Goal: Check status: Check status

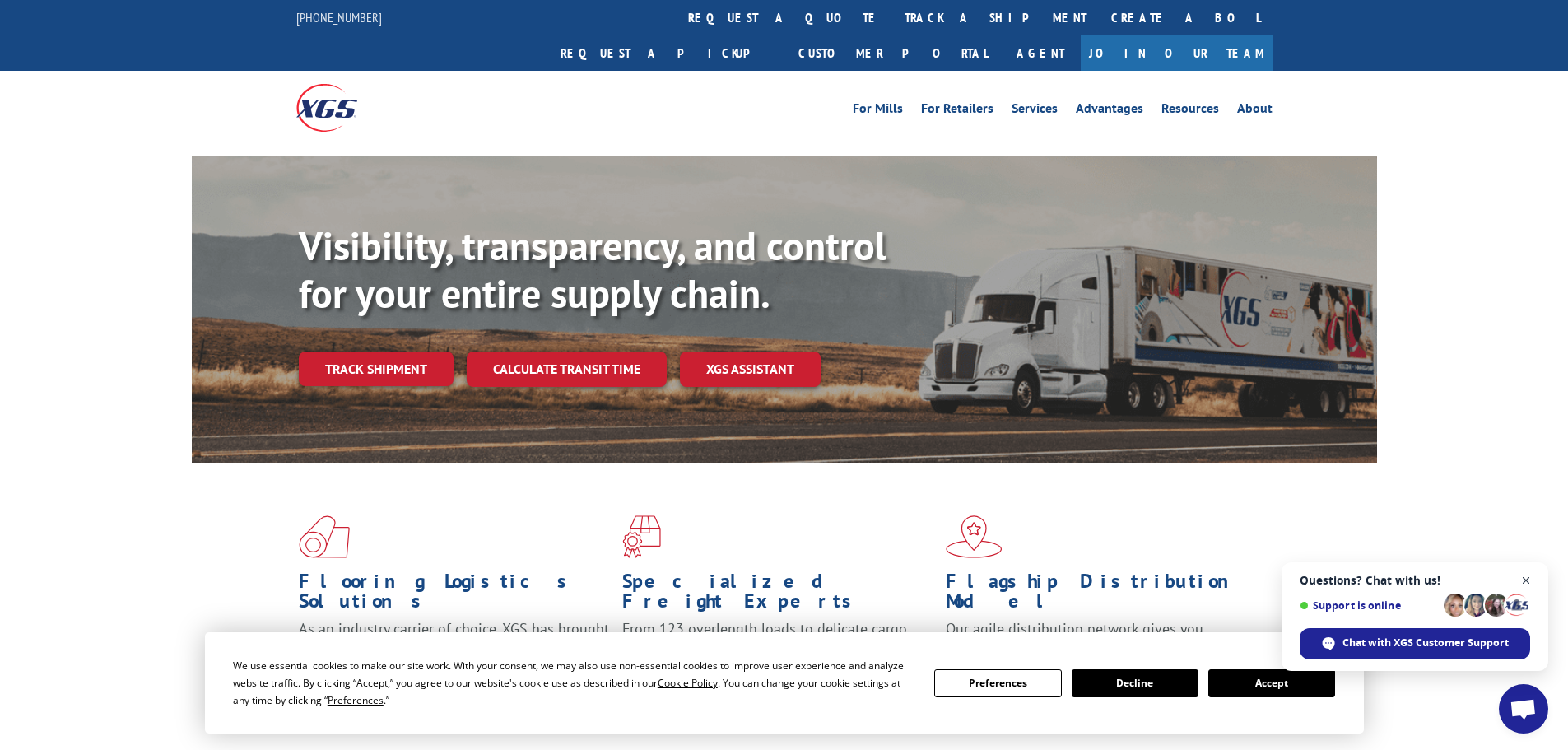
click at [1527, 580] on span "Open chat" at bounding box center [1526, 581] width 21 height 21
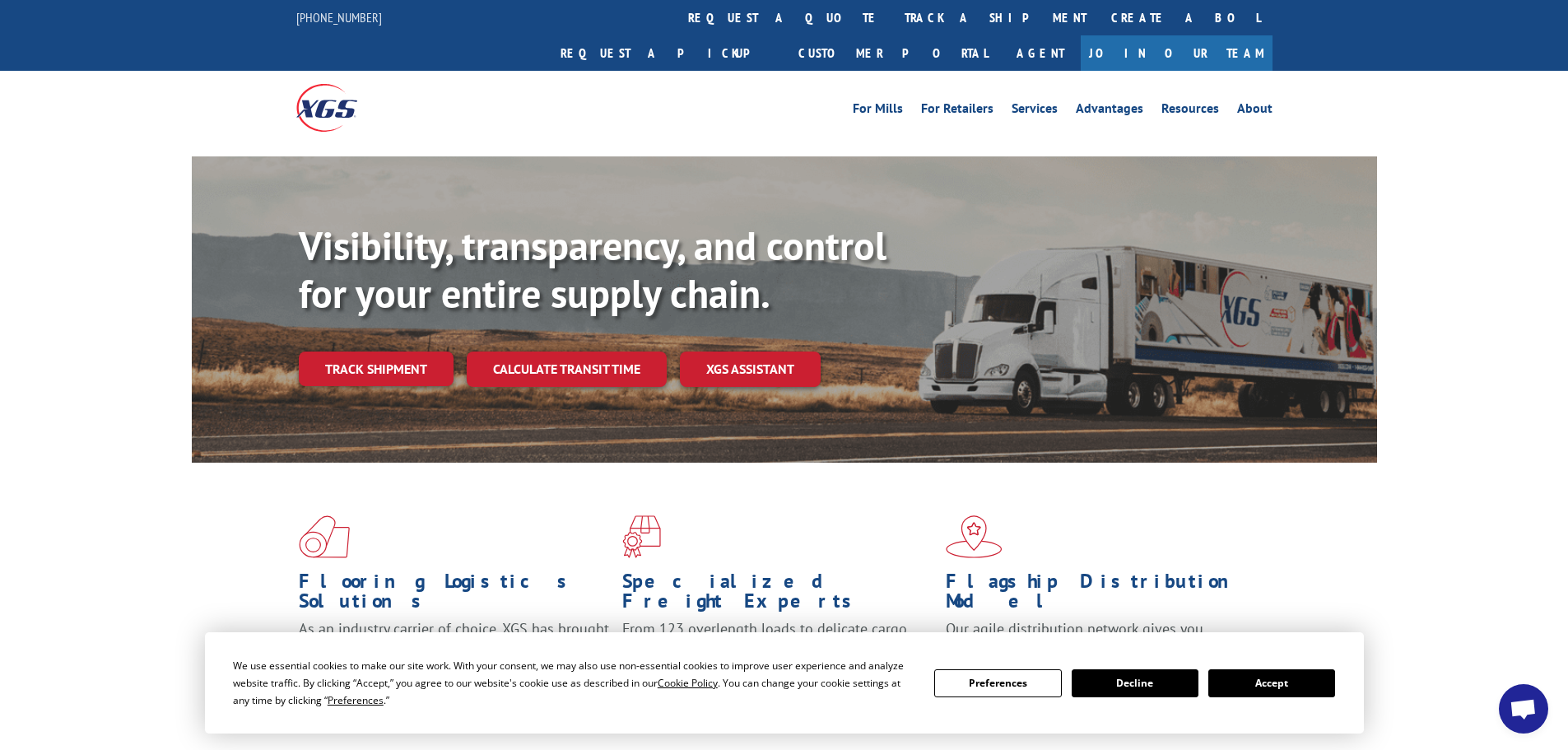
click at [1273, 681] on button "Accept" at bounding box center [1272, 683] width 126 height 28
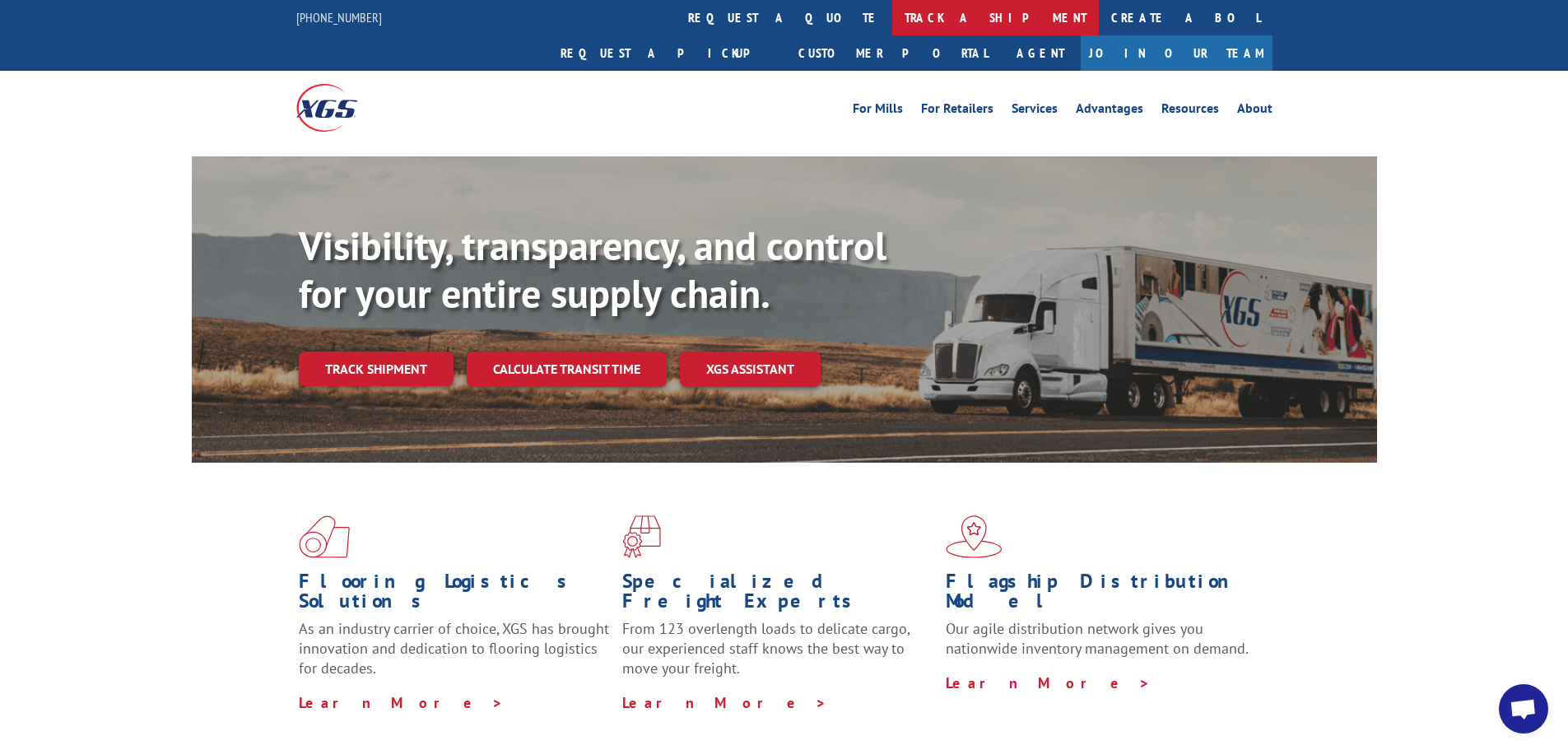
click at [892, 29] on link "track a shipment" at bounding box center [995, 18] width 207 height 36
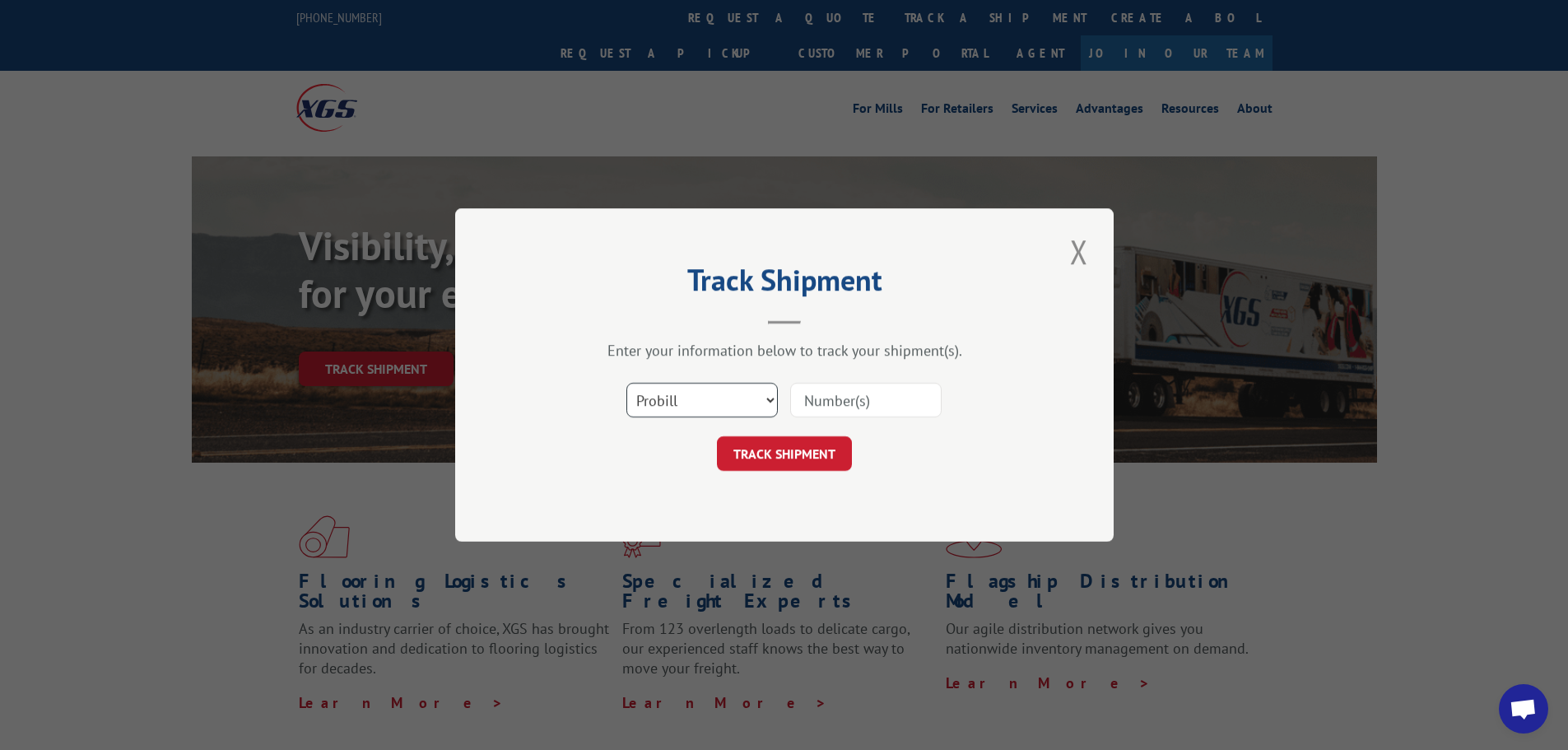
click at [681, 391] on select "Select category... Probill BOL PO" at bounding box center [702, 400] width 152 height 35
click at [626, 383] on select "Select category... Probill BOL PO" at bounding box center [702, 400] width 152 height 35
click at [724, 394] on select "Select category... Probill BOL PO" at bounding box center [702, 400] width 152 height 35
select select "probill"
click at [626, 383] on select "Select category... Probill BOL PO" at bounding box center [702, 400] width 152 height 35
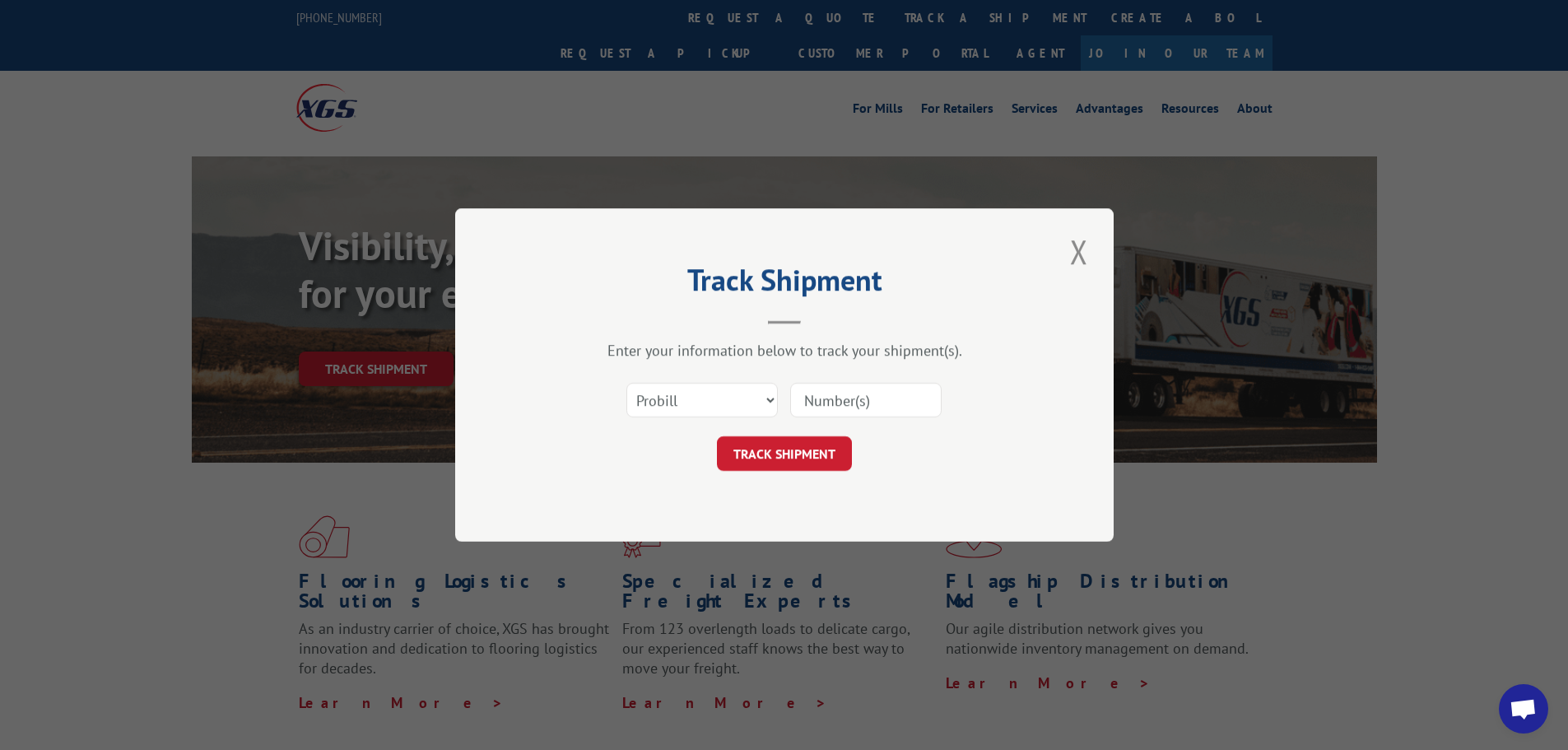
paste input "17463247"
type input "17463247"
click at [798, 442] on button "TRACK SHIPMENT" at bounding box center [784, 453] width 135 height 35
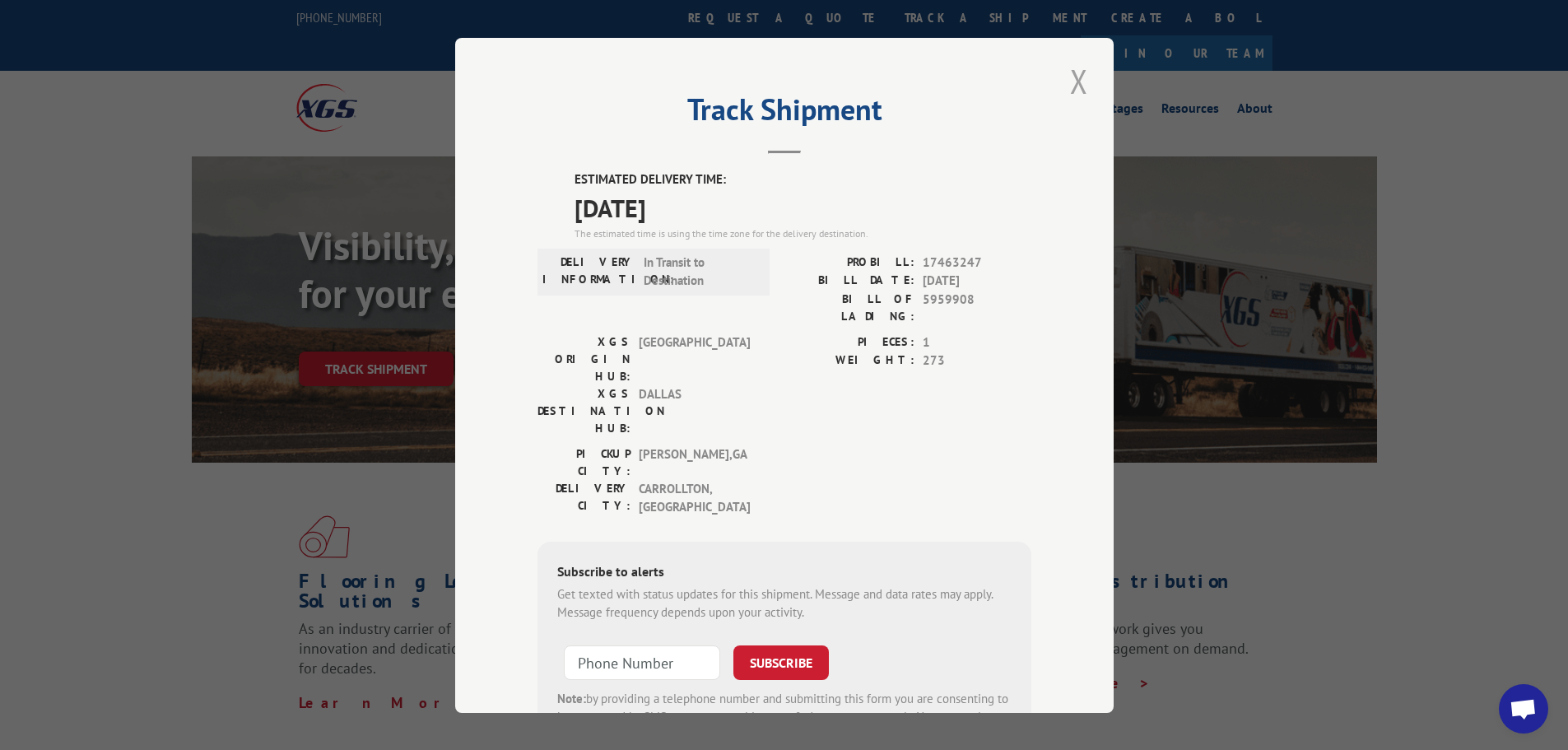
click at [1078, 75] on button "Close modal" at bounding box center [1079, 81] width 28 height 45
